Goal: Transaction & Acquisition: Book appointment/travel/reservation

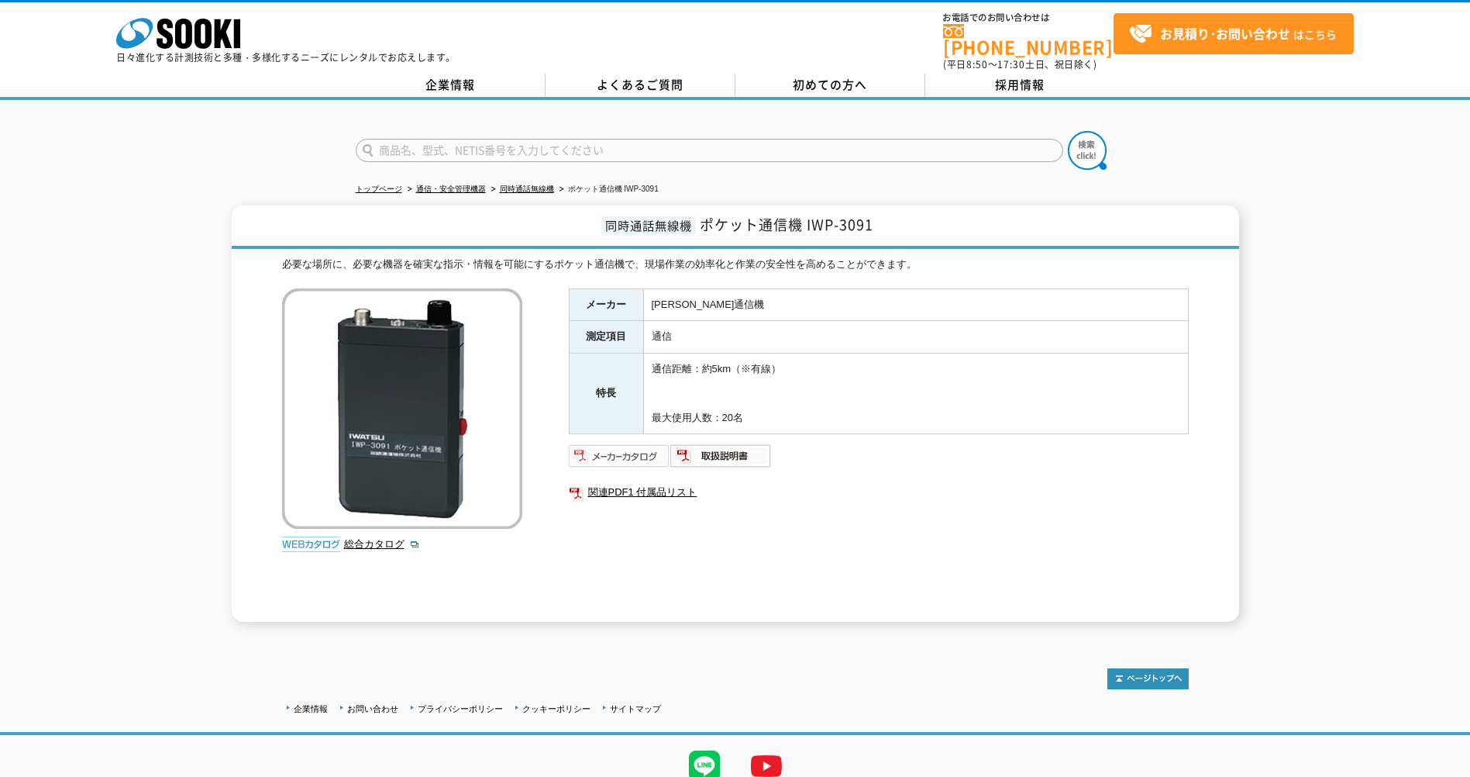
click at [652, 452] on img at bounding box center [620, 455] width 102 height 25
click at [727, 443] on img at bounding box center [721, 455] width 102 height 25
click at [603, 448] on img at bounding box center [620, 455] width 102 height 25
click at [618, 447] on img at bounding box center [620, 455] width 102 height 25
